Goal: Task Accomplishment & Management: Use online tool/utility

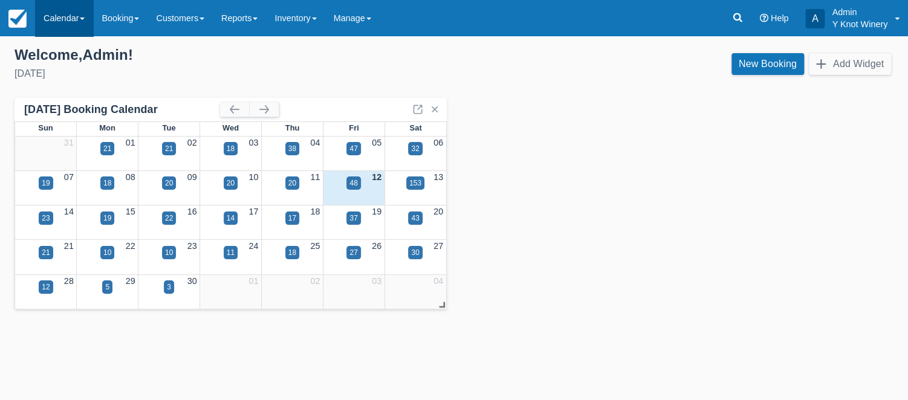
click at [85, 19] on span at bounding box center [82, 19] width 5 height 2
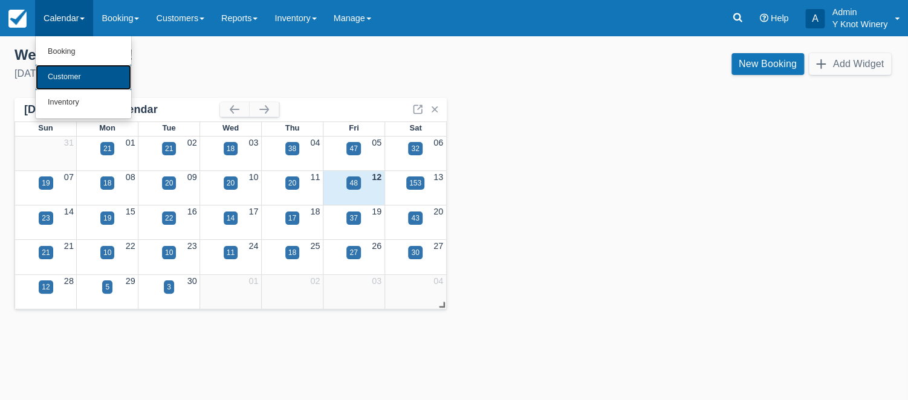
click at [84, 79] on link "Customer" at bounding box center [83, 77] width 95 height 25
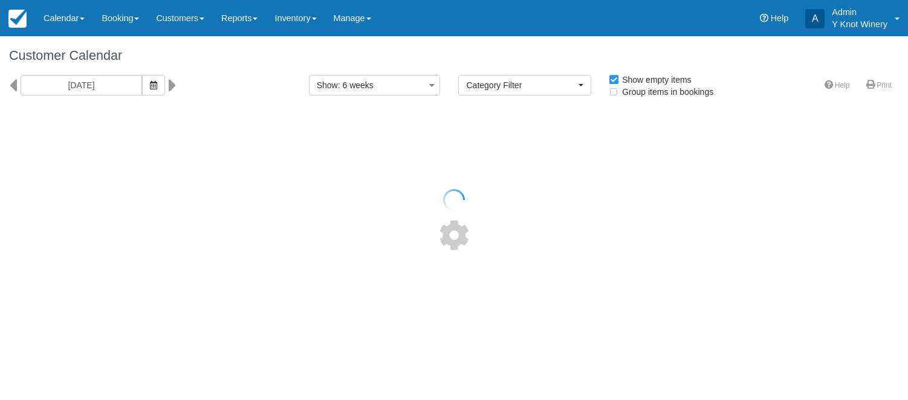
select select
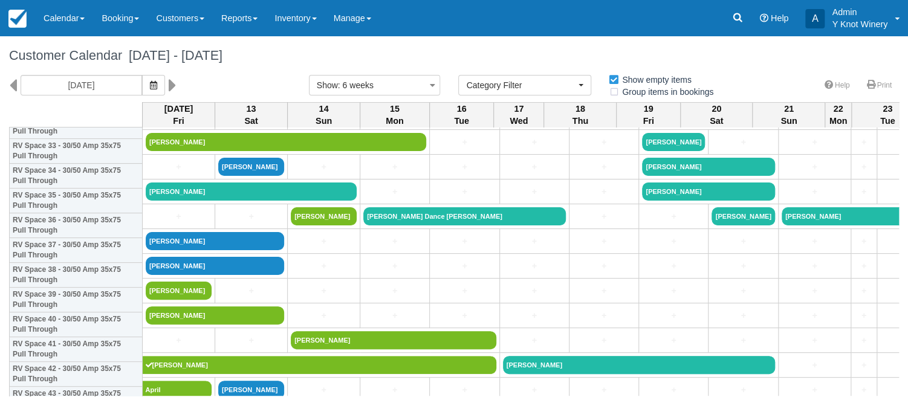
scroll to position [800, 0]
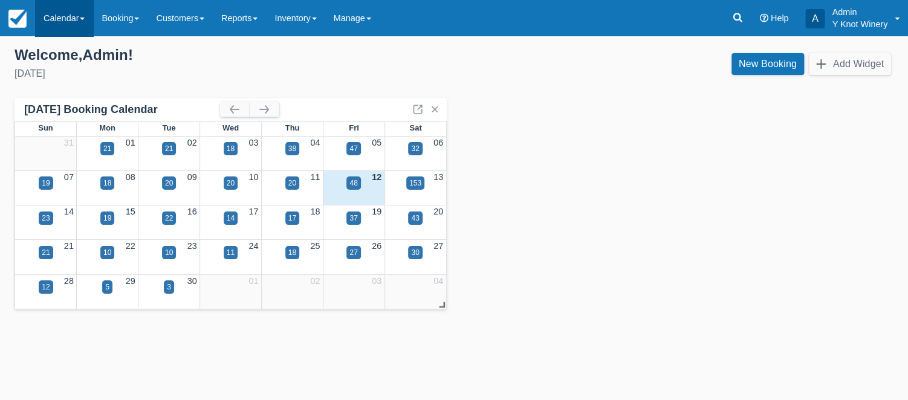
click at [83, 18] on span at bounding box center [82, 19] width 5 height 2
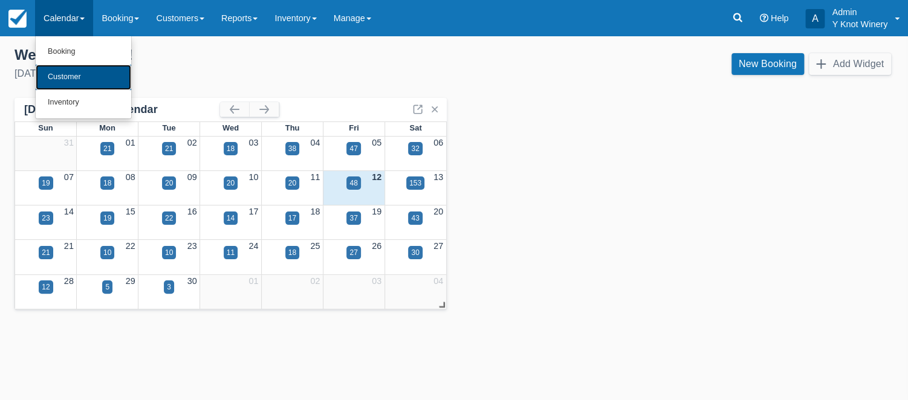
click at [84, 79] on link "Customer" at bounding box center [83, 77] width 95 height 25
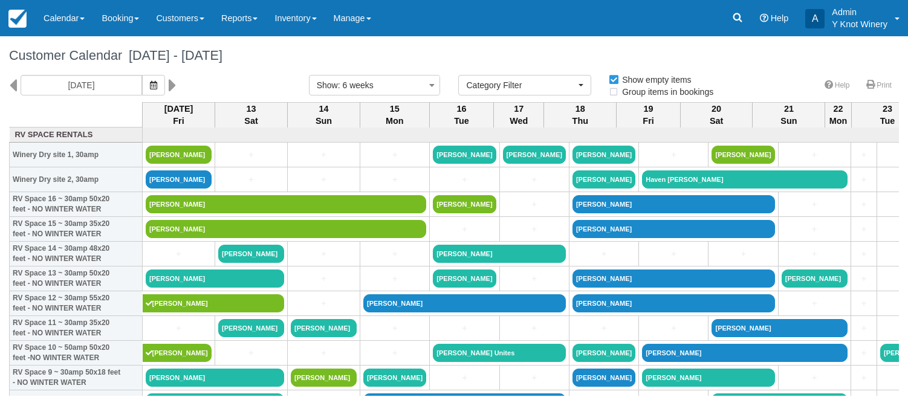
select select
click at [393, 51] on h1 "Customer Calendar September 12 - October 24 2025" at bounding box center [454, 55] width 890 height 15
click at [420, 60] on h1 "Customer Calendar September 12 - October 24 2025" at bounding box center [454, 55] width 890 height 15
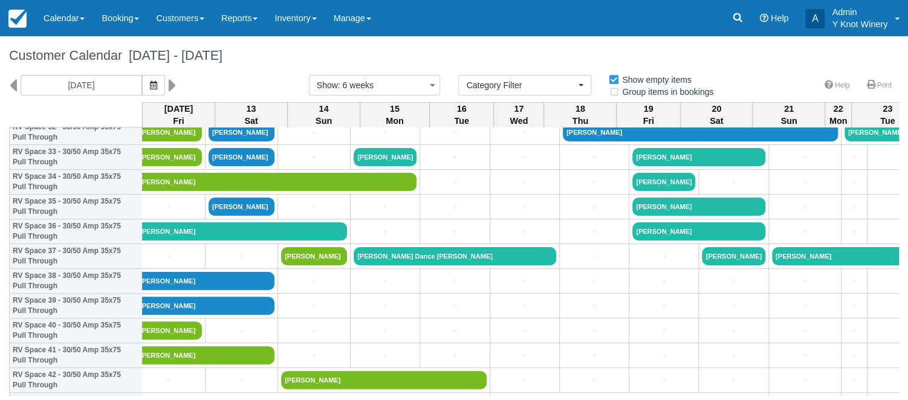
scroll to position [840, 0]
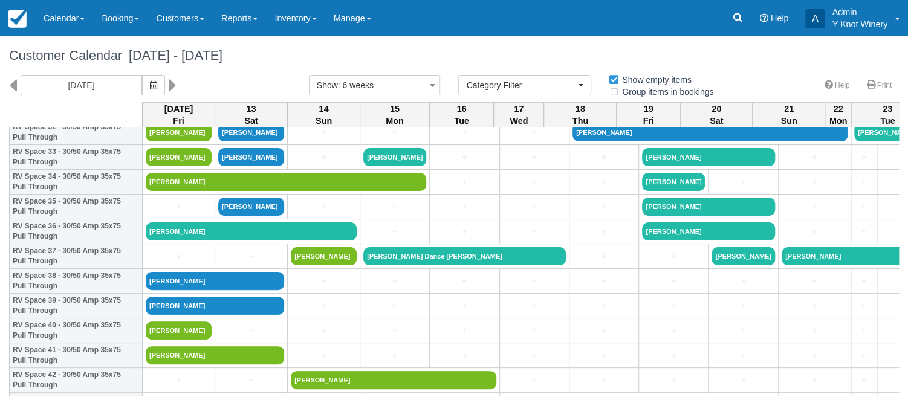
click at [413, 57] on h1 "Customer Calendar September 12 - October 24 2025" at bounding box center [454, 55] width 890 height 15
click at [85, 18] on span at bounding box center [82, 19] width 5 height 2
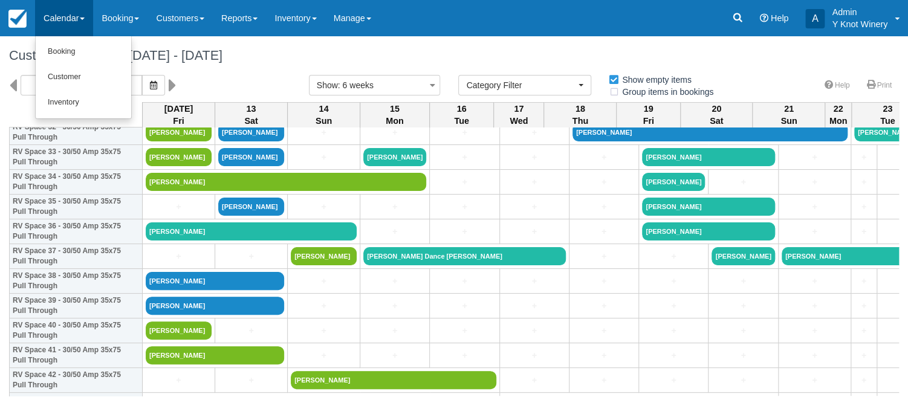
click at [215, 81] on div "09/12/25" at bounding box center [150, 85] width 300 height 21
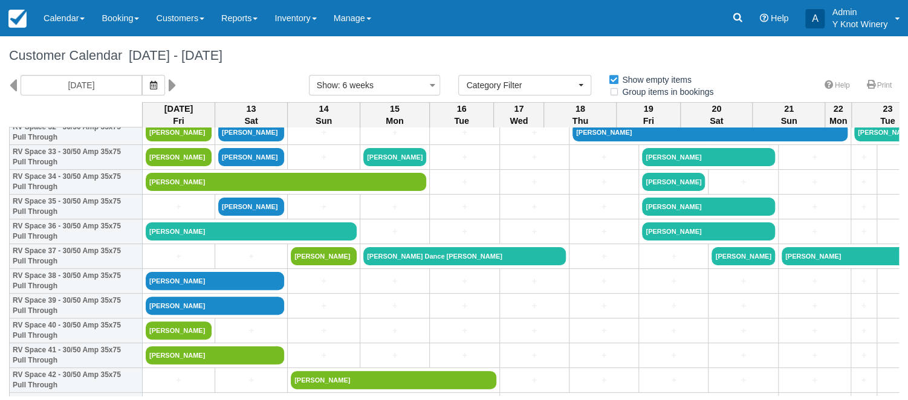
click at [422, 51] on h1 "Customer Calendar September 12 - October 24 2025" at bounding box center [454, 55] width 890 height 15
